Goal: Task Accomplishment & Management: Use online tool/utility

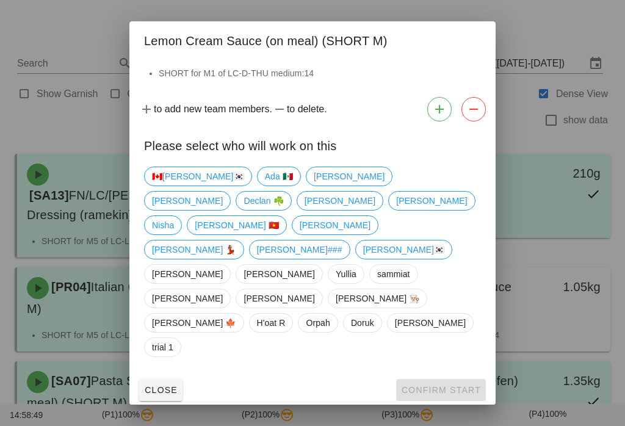
scroll to position [70, 0]
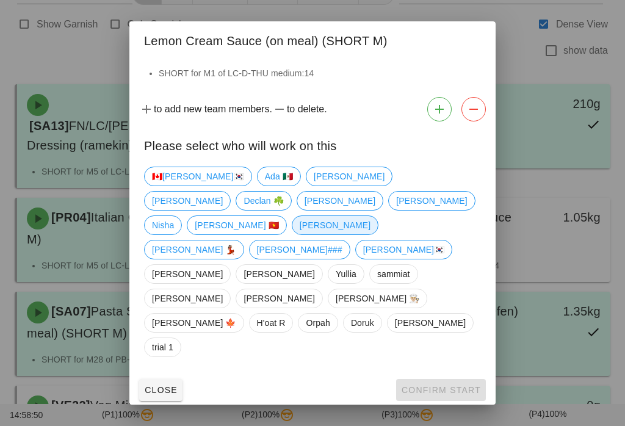
click at [302, 234] on span "[PERSON_NAME]" at bounding box center [334, 225] width 71 height 18
click at [432, 385] on span "Confirm Start" at bounding box center [441, 390] width 80 height 10
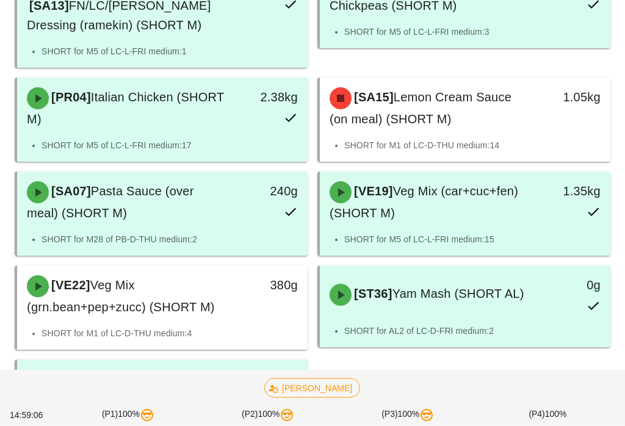
scroll to position [190, 0]
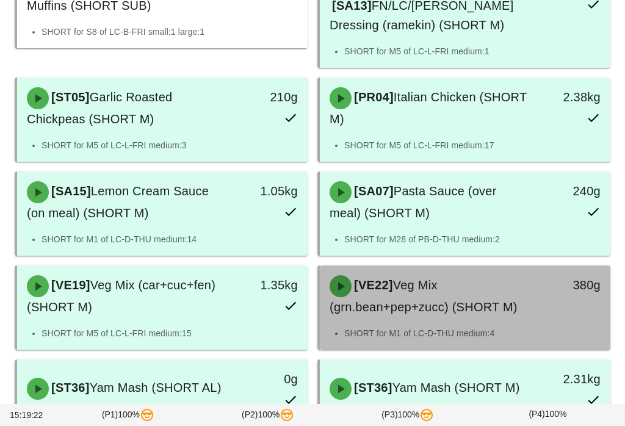
click at [412, 301] on div "[VE22] Veg Mix (grn.bean+pep+zucc) (SHORT M)" at bounding box center [429, 296] width 214 height 56
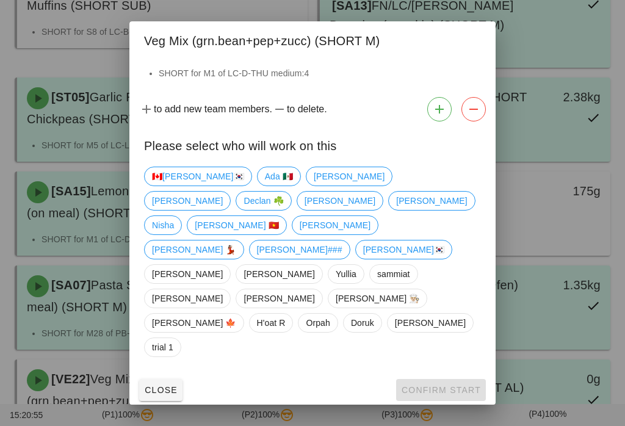
click at [276, 209] on div "🇨🇦KEN🇰🇷 Ada 🇲🇽 Adam Arturo Declan ☘️ Fernanda nick Nisha Peter 🇻🇳 Richard Ruth …" at bounding box center [312, 262] width 337 height 200
click at [313, 185] on span "[PERSON_NAME]" at bounding box center [348, 176] width 71 height 18
click at [442, 385] on span "Confirm Start" at bounding box center [441, 390] width 80 height 10
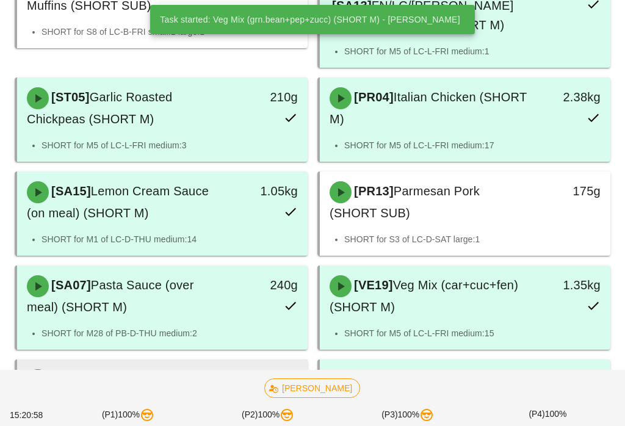
click at [190, 367] on div "[VE22] Veg Mix (grn.bean+pep+zucc) (SHORT M)" at bounding box center [127, 390] width 214 height 56
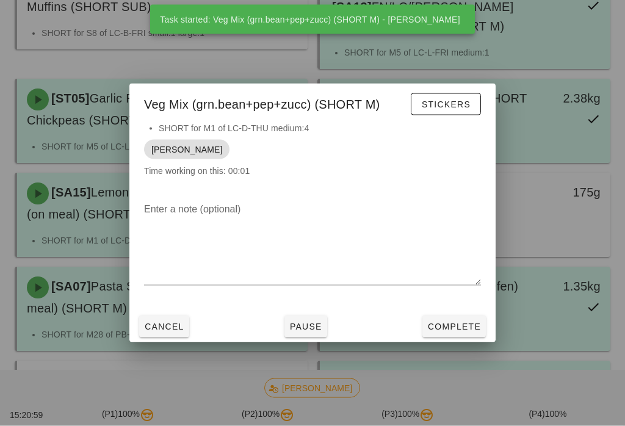
scroll to position [187, 0]
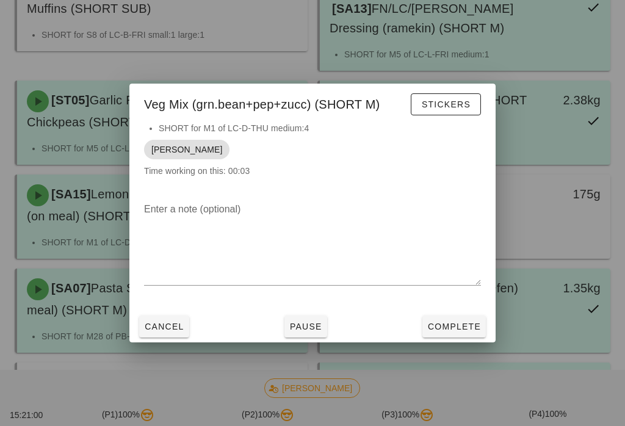
click at [446, 331] on span "Complete" at bounding box center [454, 326] width 54 height 10
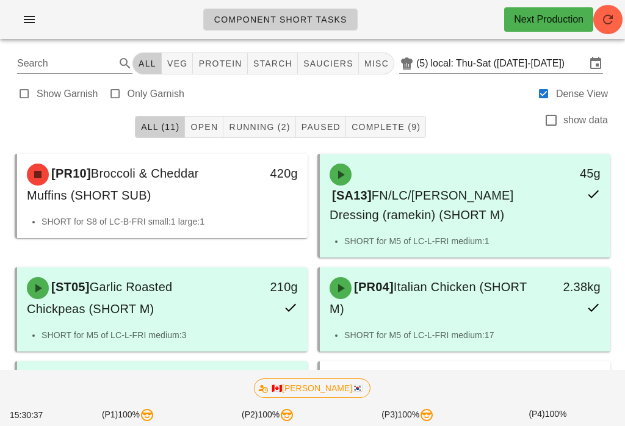
click at [609, 14] on icon "button" at bounding box center [607, 19] width 15 height 15
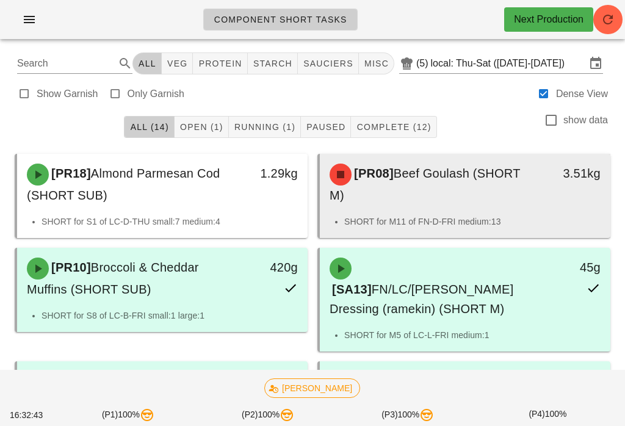
click at [515, 175] on span "Beef Goulash (SHORT M)" at bounding box center [424, 183] width 190 height 35
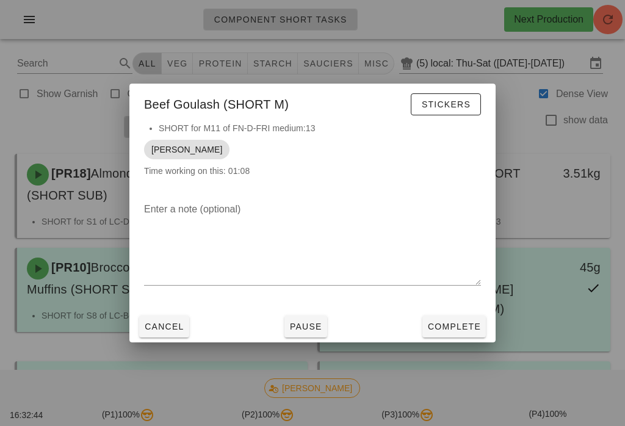
click at [468, 334] on button "Complete" at bounding box center [453, 326] width 63 height 22
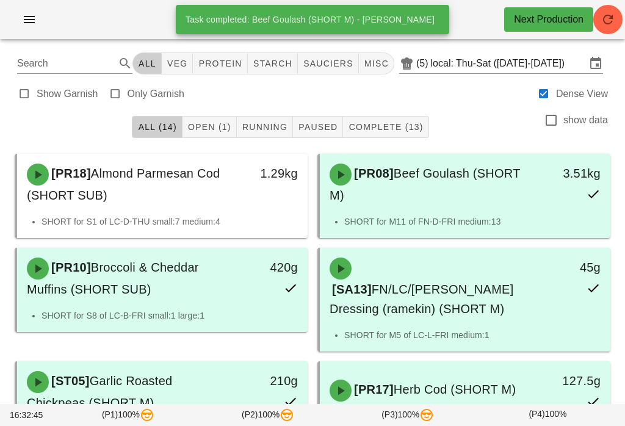
click at [207, 129] on span "Open (1)" at bounding box center [209, 127] width 44 height 10
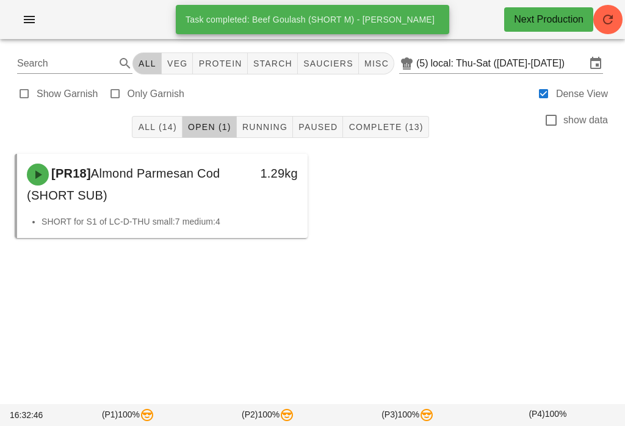
click at [163, 132] on span "All (14)" at bounding box center [156, 127] width 39 height 10
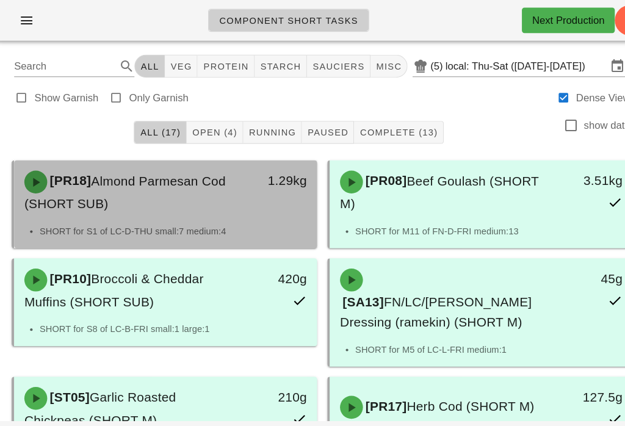
click at [234, 201] on div "1.29kg" at bounding box center [269, 184] width 71 height 56
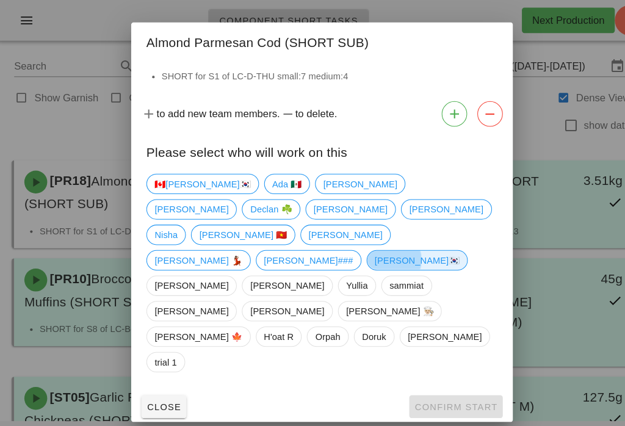
click at [363, 259] on span "[PERSON_NAME]🇰🇷" at bounding box center [404, 249] width 82 height 18
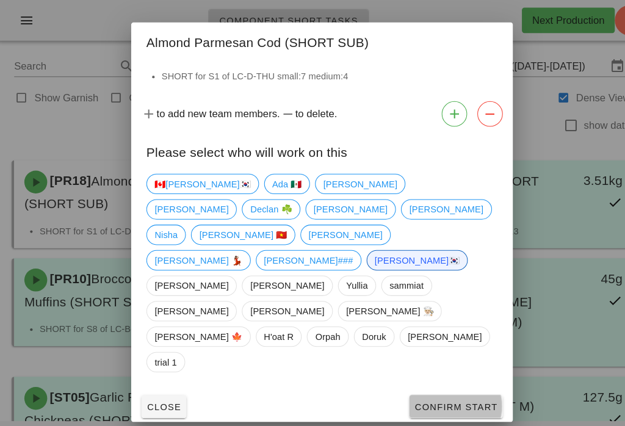
click at [441, 385] on span "Confirm Start" at bounding box center [441, 390] width 80 height 10
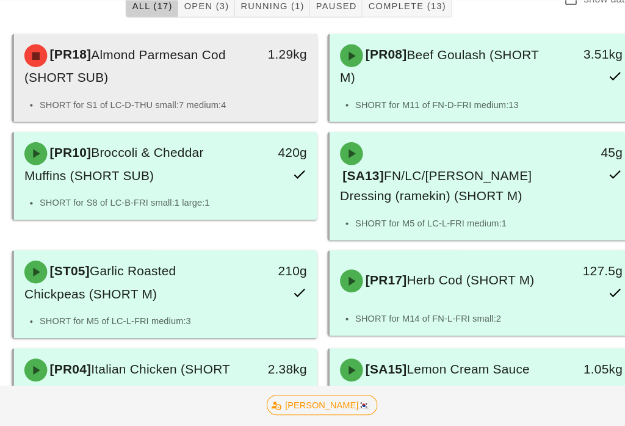
scroll to position [121, 0]
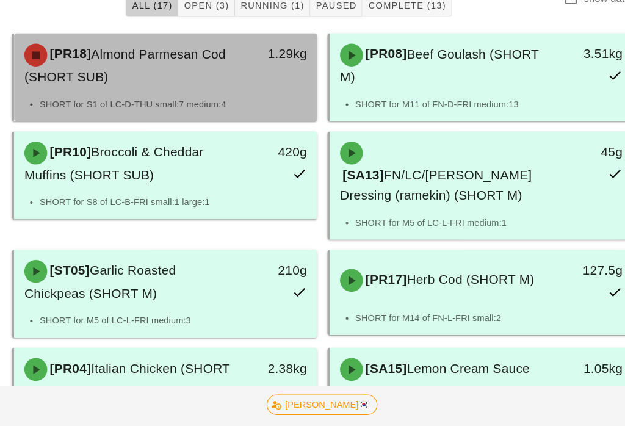
click at [246, 78] on div "1.29kg" at bounding box center [269, 63] width 71 height 56
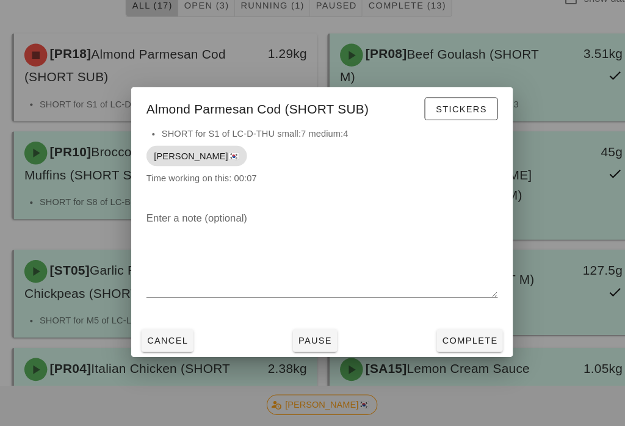
click at [473, 337] on button "Complete" at bounding box center [453, 326] width 63 height 22
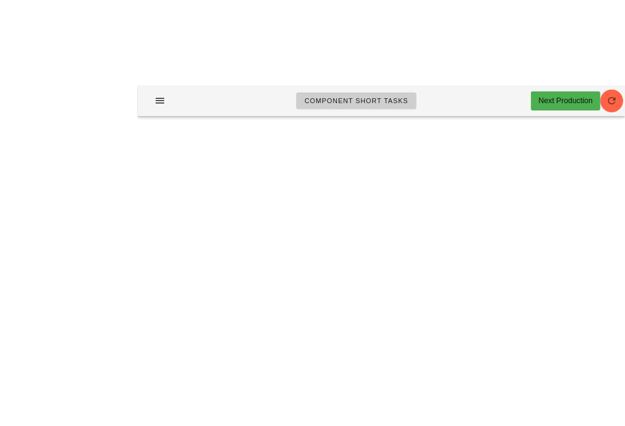
scroll to position [19, 0]
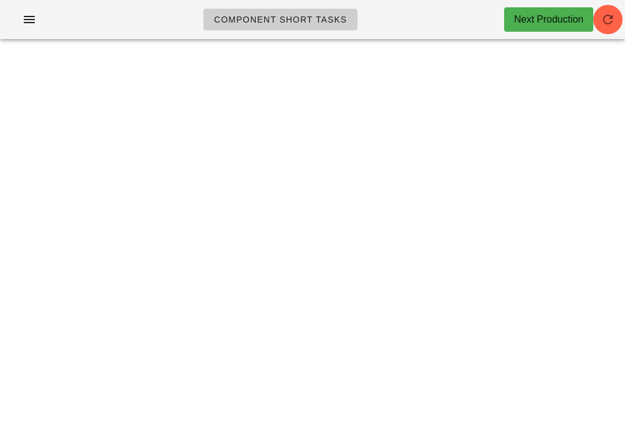
click at [617, 15] on span "button" at bounding box center [607, 19] width 29 height 15
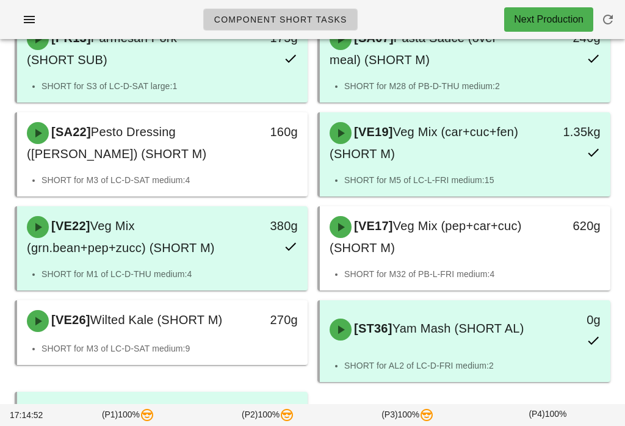
scroll to position [530, 0]
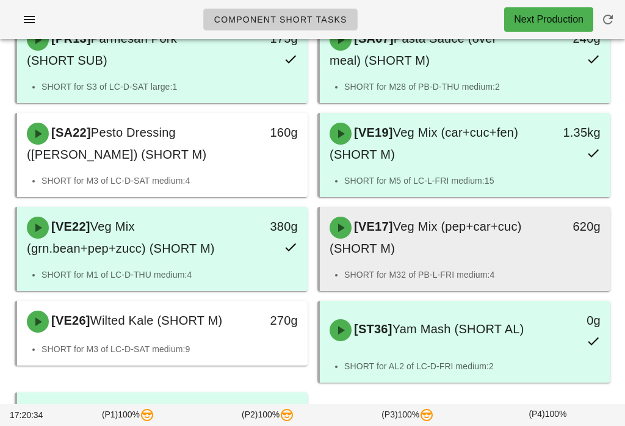
click at [432, 231] on span "Veg Mix (pep+car+cuc) (SHORT M)" at bounding box center [425, 237] width 192 height 35
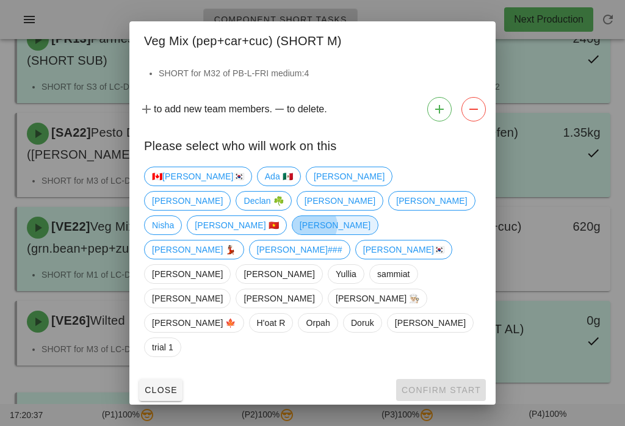
click at [305, 234] on span "[PERSON_NAME]" at bounding box center [334, 225] width 71 height 18
click at [437, 379] on button "Confirm Start" at bounding box center [441, 390] width 90 height 22
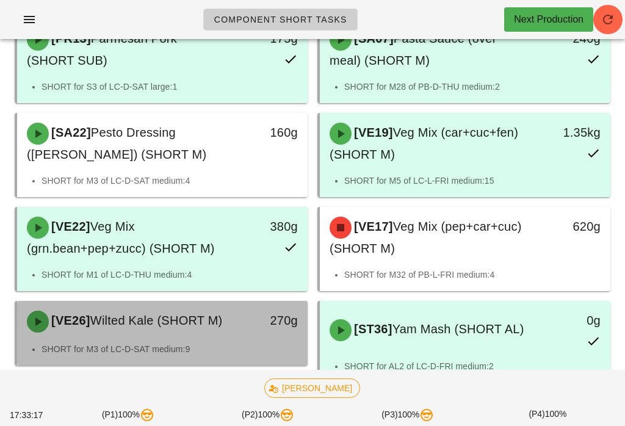
click at [91, 335] on div "[VE26] Wilted Kale (SHORT M)" at bounding box center [127, 321] width 214 height 37
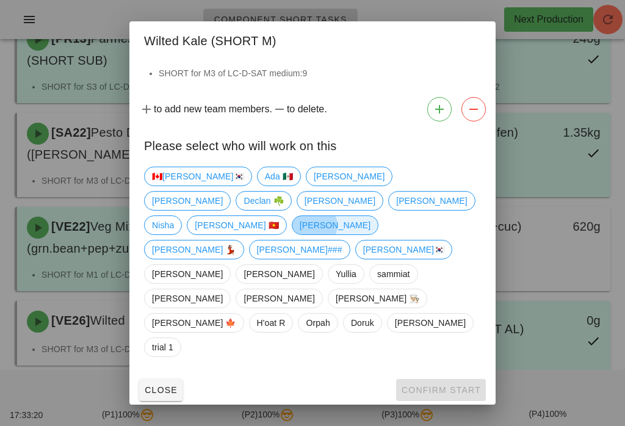
click at [299, 234] on span "[PERSON_NAME]" at bounding box center [334, 225] width 71 height 18
click at [421, 385] on span "Confirm Start" at bounding box center [441, 390] width 80 height 10
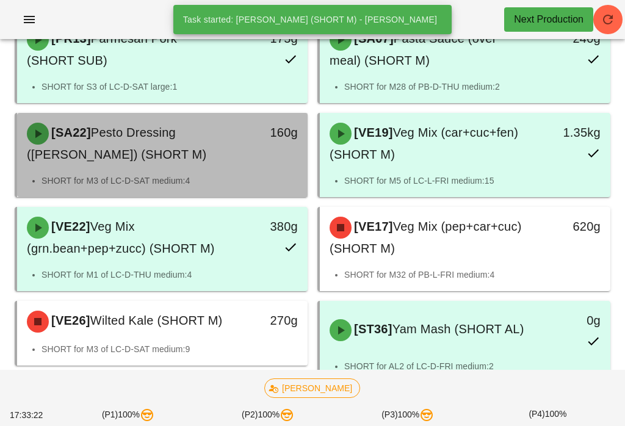
click at [214, 131] on div "[SA22] Pesto Dressing (ramekin) (SHORT M)" at bounding box center [127, 143] width 214 height 56
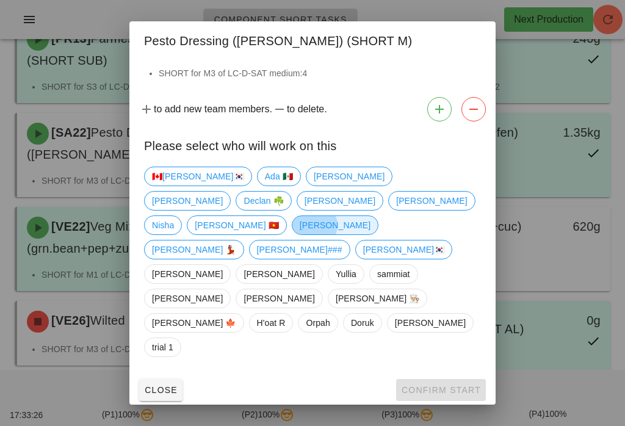
click at [299, 234] on span "[PERSON_NAME]" at bounding box center [334, 225] width 71 height 18
click at [442, 385] on span "Confirm Start" at bounding box center [441, 390] width 80 height 10
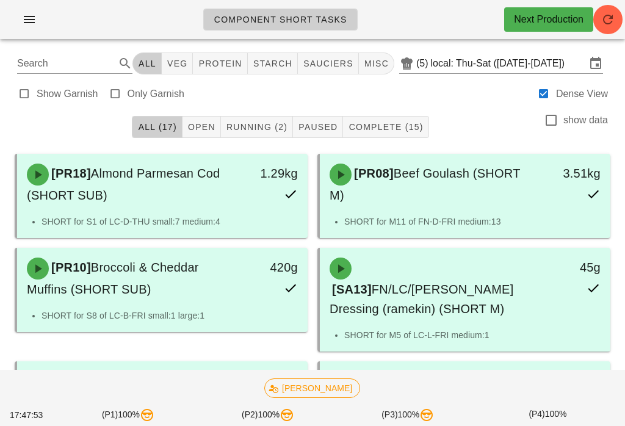
click at [612, 10] on button "button" at bounding box center [607, 19] width 29 height 29
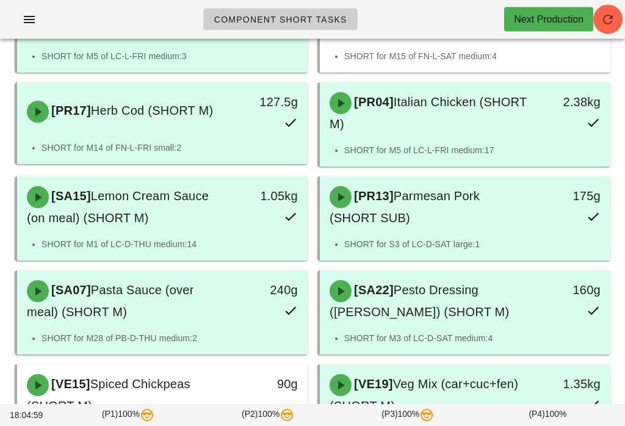
scroll to position [373, 0]
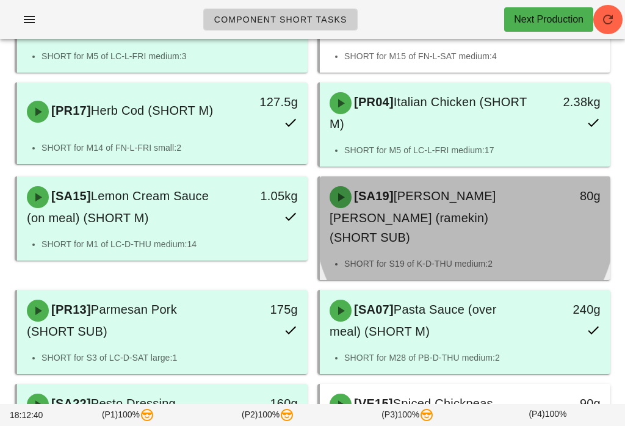
click at [516, 212] on div "[SA19] Lemon Herb Mayo (ramekin) (SHORT SUB)" at bounding box center [429, 217] width 214 height 76
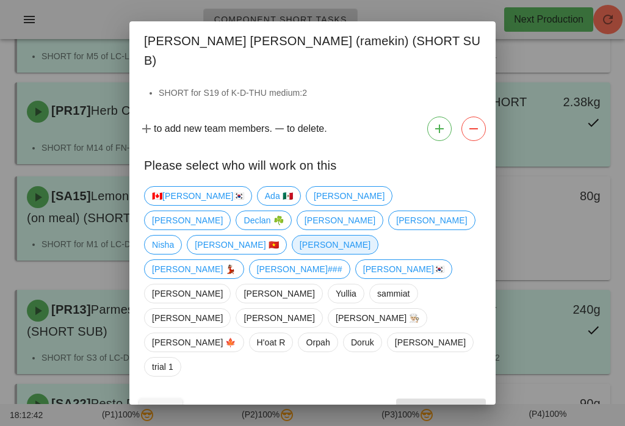
click at [314, 248] on span "[PERSON_NAME]" at bounding box center [334, 244] width 71 height 18
click at [434, 345] on div "🇨🇦[PERSON_NAME]🇰🇷 Ada 🇲🇽 [PERSON_NAME] ☘️ [PERSON_NAME] [PERSON_NAME] Nisha [PE…" at bounding box center [312, 287] width 366 height 212
click at [438, 404] on span "Confirm Start" at bounding box center [441, 409] width 80 height 10
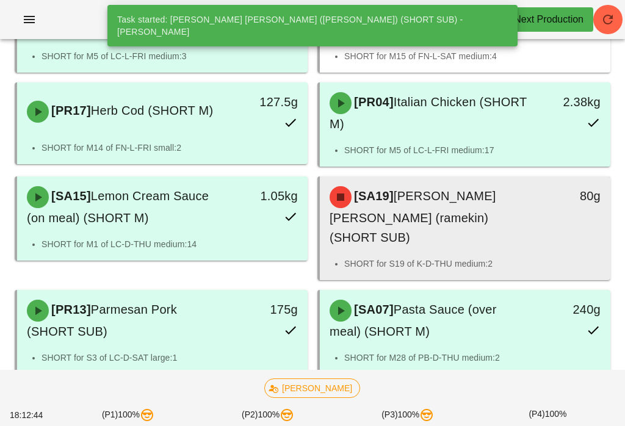
click at [521, 207] on div "[SA19] Lemon Herb Mayo (ramekin) (SHORT SUB)" at bounding box center [429, 217] width 214 height 76
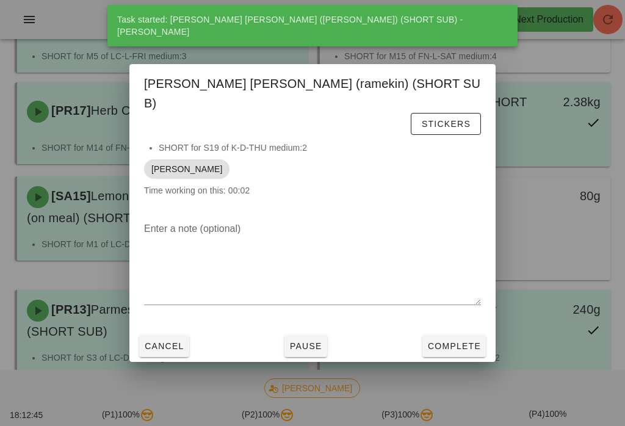
click at [449, 341] on span "Complete" at bounding box center [454, 346] width 54 height 10
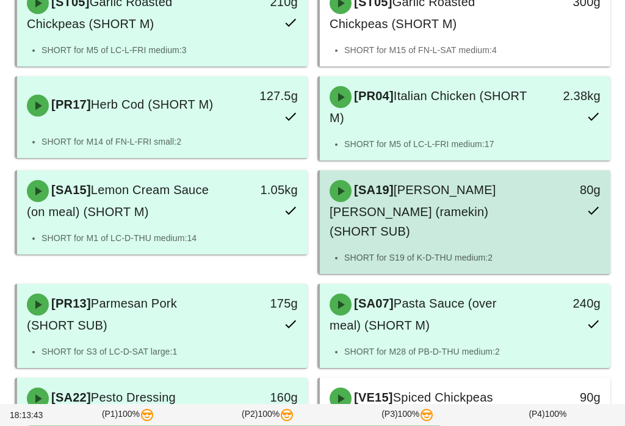
scroll to position [379, 0]
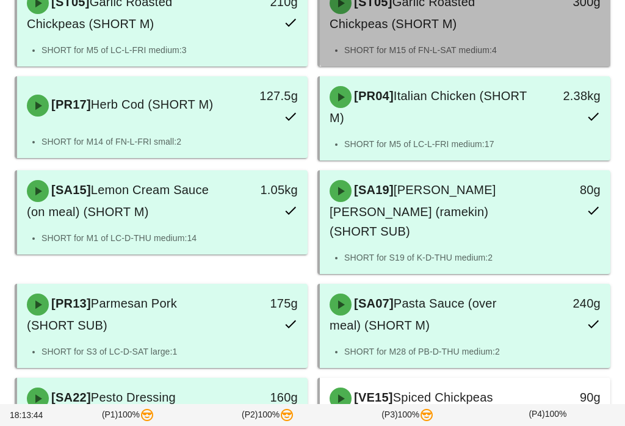
click at [522, 43] on li "SHORT for M15 of FN-L-SAT medium:4" at bounding box center [472, 49] width 256 height 13
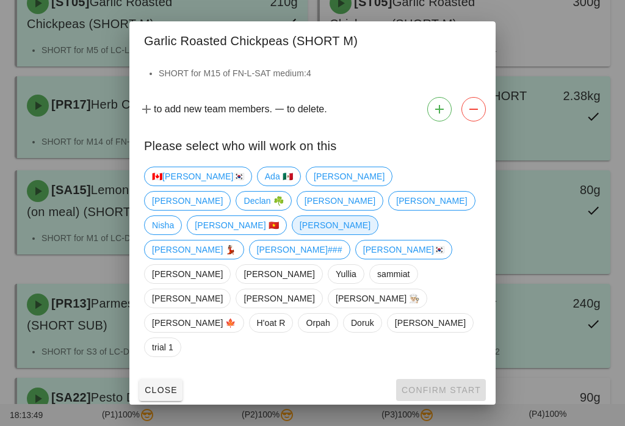
click at [306, 234] on span "[PERSON_NAME]" at bounding box center [334, 225] width 71 height 18
click at [449, 385] on span "Confirm Start" at bounding box center [441, 390] width 80 height 10
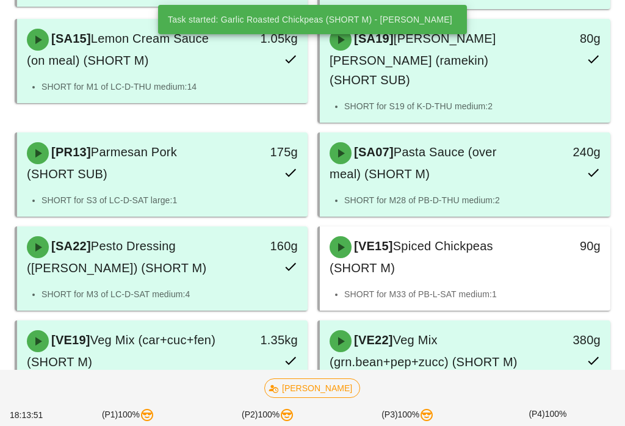
scroll to position [535, 0]
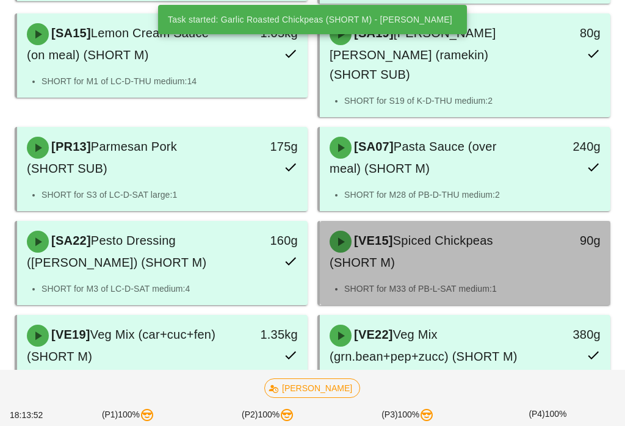
click at [507, 232] on div "[VE15] Spiced Chickpeas (SHORT M)" at bounding box center [429, 251] width 214 height 56
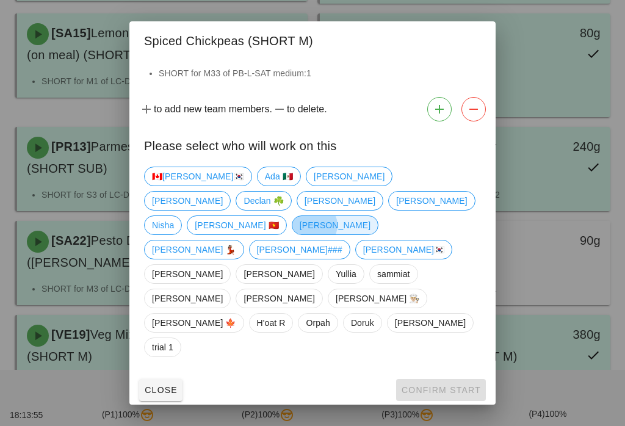
click at [316, 235] on span "[PERSON_NAME]" at bounding box center [335, 225] width 87 height 20
click at [471, 379] on button "Confirm Start" at bounding box center [441, 390] width 90 height 22
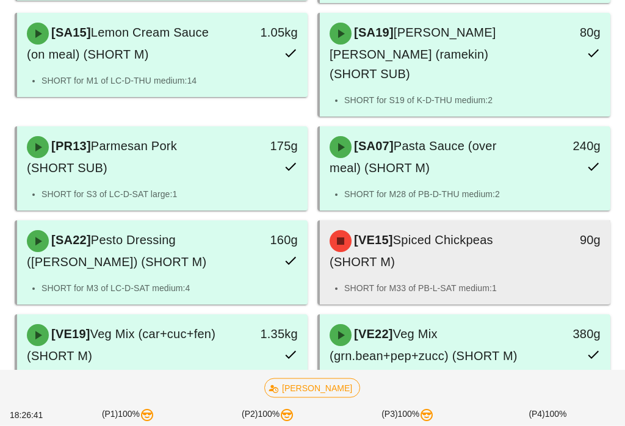
scroll to position [532, 0]
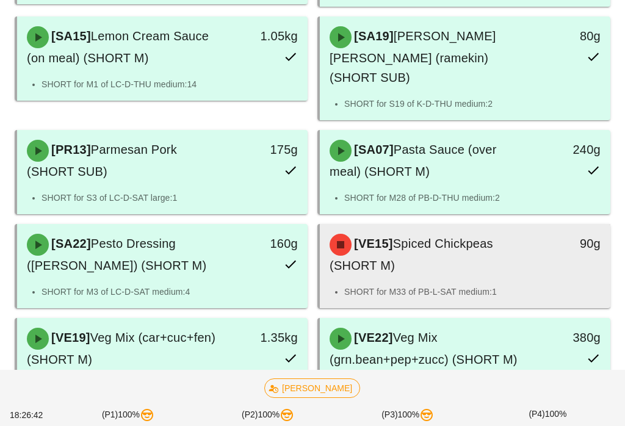
click at [549, 245] on div "[VE15] Spiced Chickpeas (SHORT M) 90g" at bounding box center [465, 254] width 290 height 61
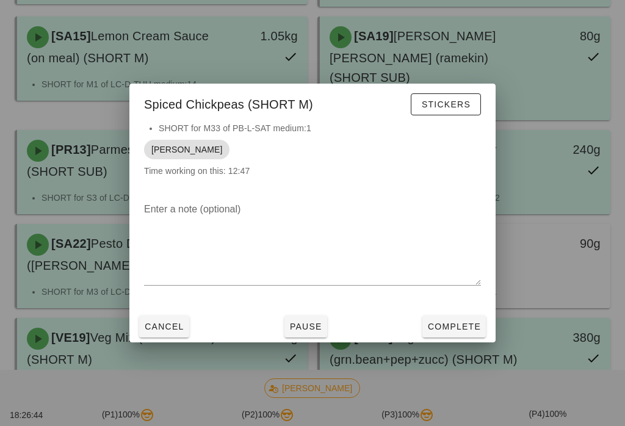
click at [465, 331] on span "Complete" at bounding box center [454, 326] width 54 height 10
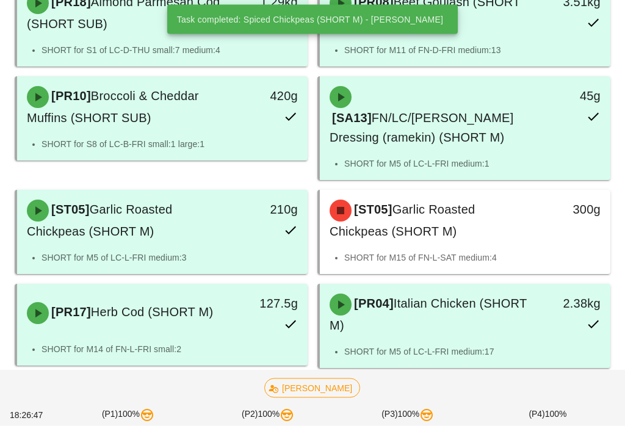
scroll to position [173, 0]
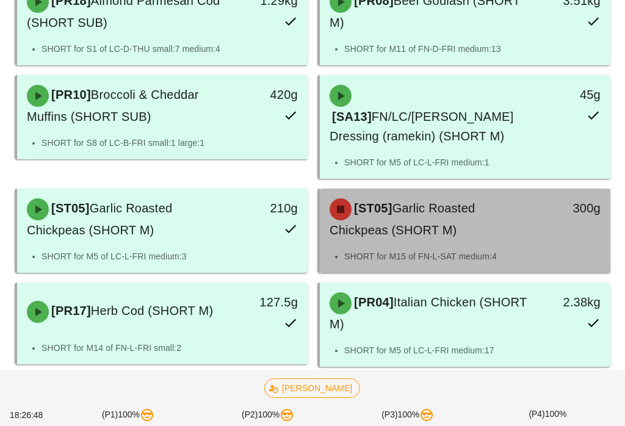
click at [501, 207] on div "[ST05] Garlic Roasted Chickpeas (SHORT M)" at bounding box center [429, 219] width 214 height 56
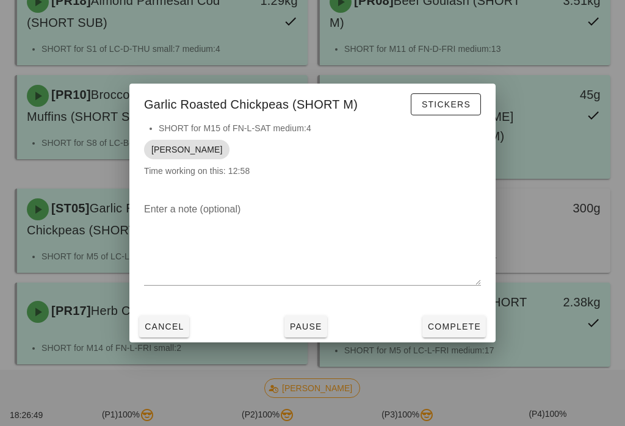
click at [471, 337] on button "Complete" at bounding box center [453, 326] width 63 height 22
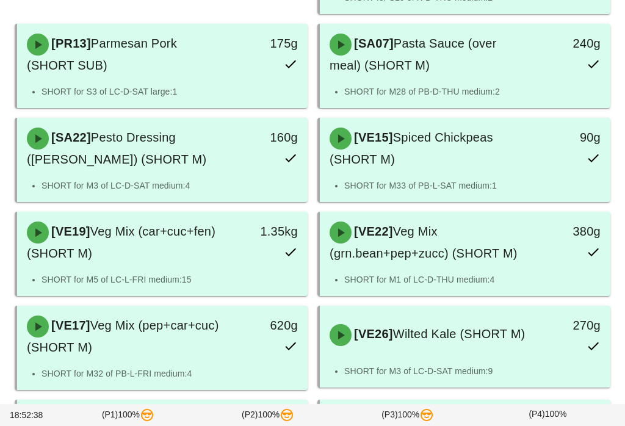
scroll to position [724, 0]
